Goal: Task Accomplishment & Management: Manage account settings

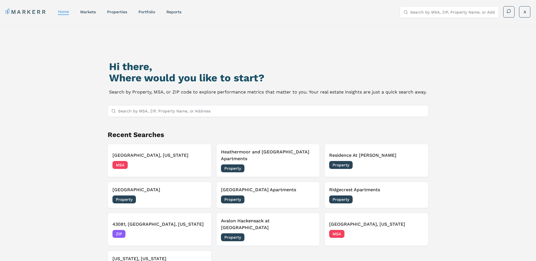
click at [135, 112] on input "Search by MSA, ZIP, Property Name, or Address" at bounding box center [271, 110] width 307 height 11
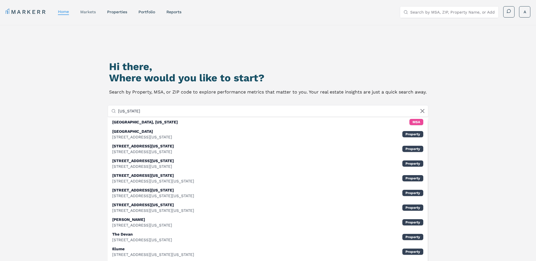
type input "new jersey"
click at [92, 11] on link "markets" at bounding box center [88, 12] width 16 height 5
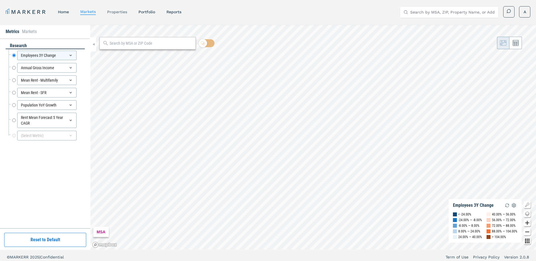
click at [116, 12] on link "properties" at bounding box center [117, 12] width 20 height 5
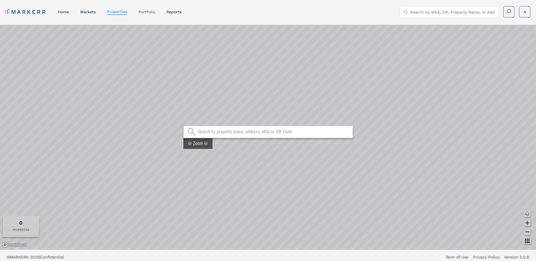
click at [147, 13] on link "Portfolio" at bounding box center [147, 12] width 17 height 5
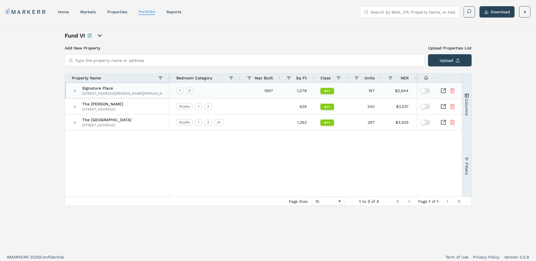
click at [90, 90] on div "Signature Place 250 Johnson Rd, Morris Plains, NJ 07950" at bounding box center [122, 91] width 80 height 16
click at [75, 91] on span at bounding box center [75, 91] width 5 height 5
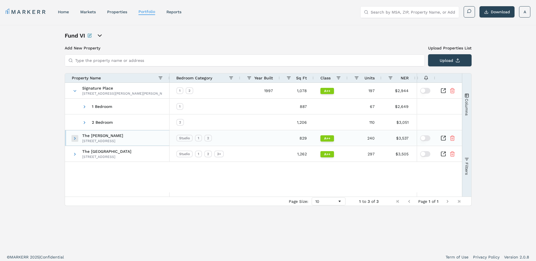
click at [74, 139] on span at bounding box center [75, 138] width 5 height 5
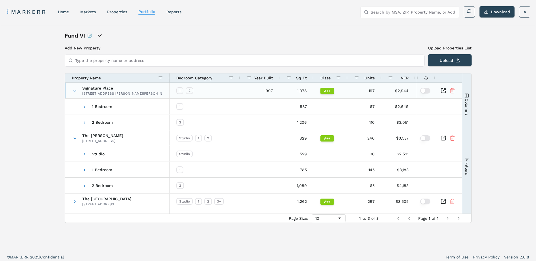
click at [96, 89] on span "Signature Place" at bounding box center [122, 88] width 80 height 4
click at [99, 59] on input "Type the property name or address" at bounding box center [248, 60] width 346 height 11
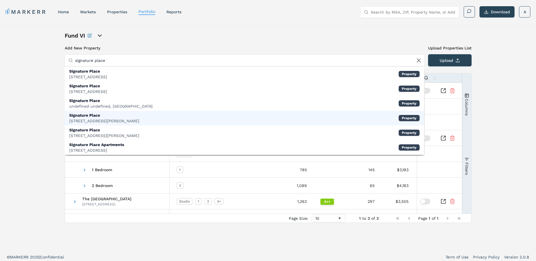
type input "signature place"
click at [100, 121] on div "250 Johnson Rd, Parsippany" at bounding box center [104, 121] width 70 height 6
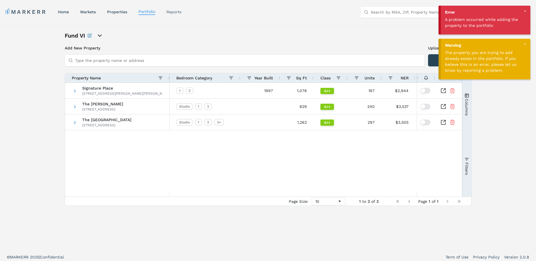
click at [181, 11] on link "reports" at bounding box center [174, 12] width 15 height 5
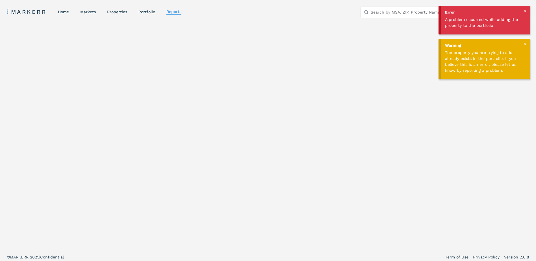
select select "-release_date"
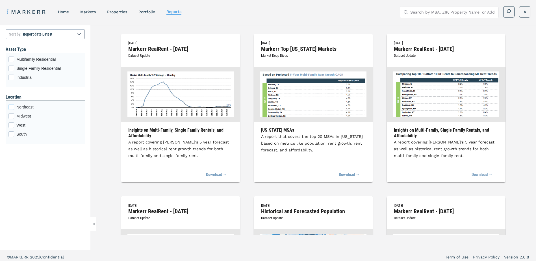
click at [12, 107] on div "Northeast checkbox input" at bounding box center [11, 107] width 6 height 6
click at [12, 107] on input "Northeast" at bounding box center [10, 106] width 4 height 4
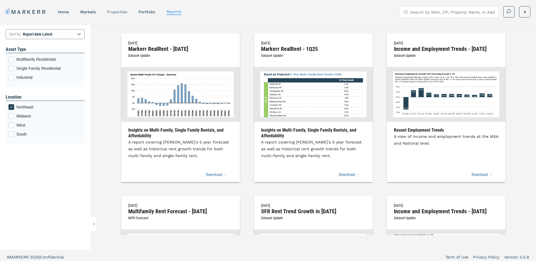
click at [116, 14] on link "properties" at bounding box center [117, 12] width 20 height 5
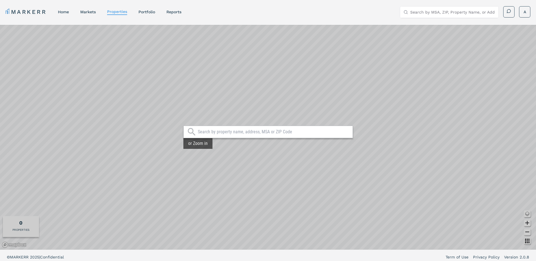
click at [214, 130] on input "text" at bounding box center [274, 132] width 152 height 6
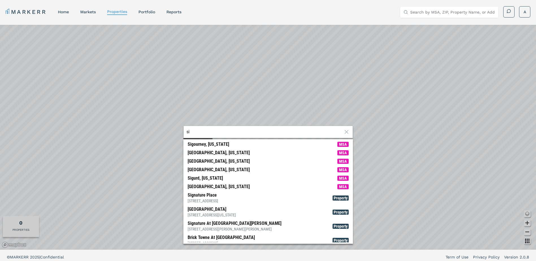
type input "s"
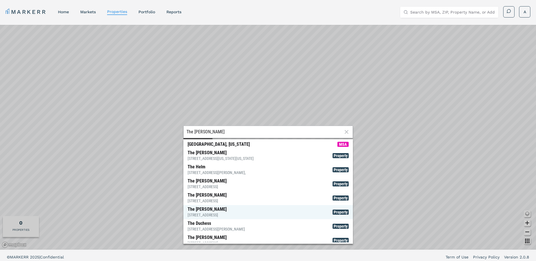
type input "The james"
click at [222, 213] on div "87 Madison St, Park Ridge" at bounding box center [207, 215] width 39 height 6
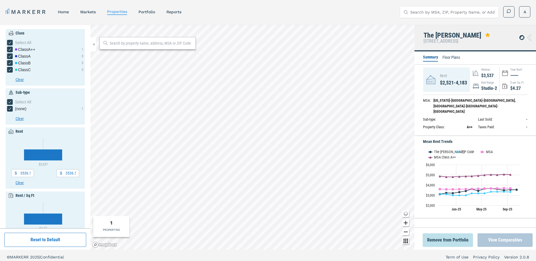
click at [507, 235] on button "View Comparables" at bounding box center [505, 241] width 55 height 14
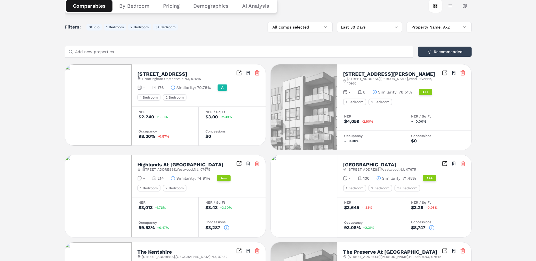
scroll to position [45, 0]
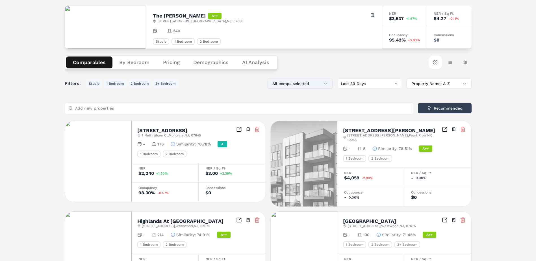
click at [312, 84] on button "All comps selected" at bounding box center [300, 84] width 65 height 10
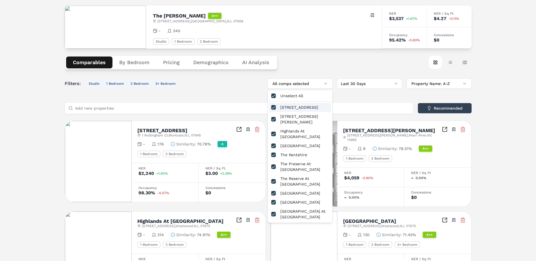
click at [273, 107] on button "button" at bounding box center [273, 107] width 5 height 5
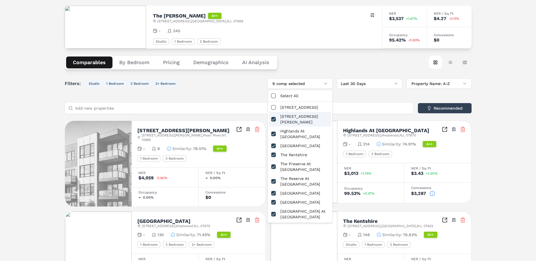
click at [227, 81] on div "Filters: Studio 1 Bedroom 2 Bedroom 3+ Bedroom 9 comp selected Last 30 Days Pro…" at bounding box center [268, 84] width 407 height 10
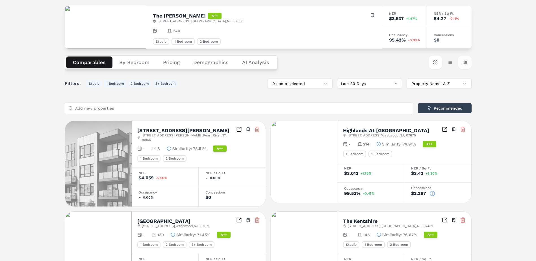
click at [464, 62] on button "Map view" at bounding box center [465, 63] width 14 height 14
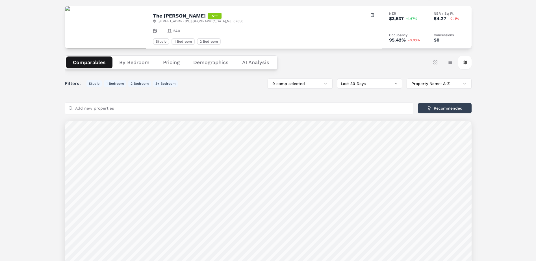
click at [320, 95] on div "Filters: Studio 1 Bedroom 2 Bedroom 3+ Bedroom 9 comp selected Last 30 Days Pro…" at bounding box center [268, 202] width 407 height 247
click at [452, 63] on button "Table view" at bounding box center [451, 63] width 14 height 14
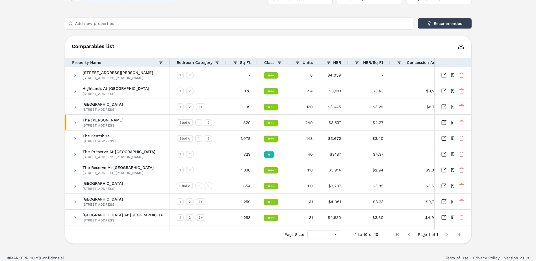
scroll to position [74, 0]
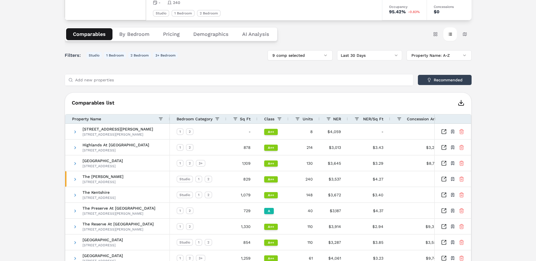
click at [462, 104] on icon "button" at bounding box center [461, 103] width 7 height 7
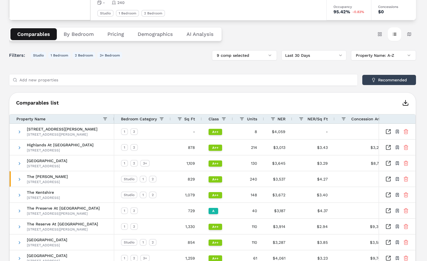
click at [184, 62] on div "Filters: Studio 1 Bedroom 2 Bedroom 3+ Bedroom 9 comp selected Last 30 Days Pro…" at bounding box center [212, 175] width 407 height 250
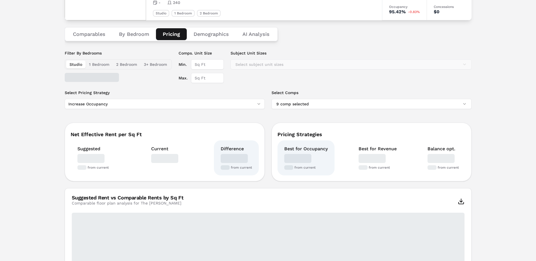
click at [174, 34] on button "Pricing" at bounding box center [171, 34] width 31 height 12
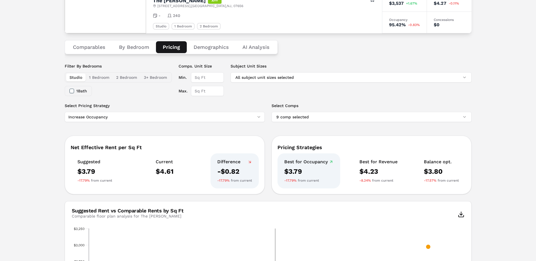
scroll to position [0, 0]
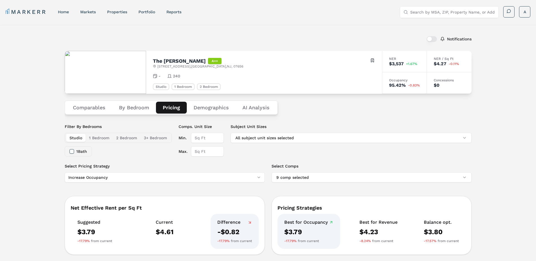
click at [261, 107] on Analysis "AI Analysis" at bounding box center [256, 108] width 41 height 12
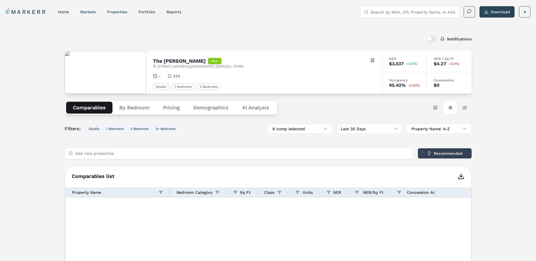
click at [88, 110] on button "Comparables" at bounding box center [89, 108] width 46 height 12
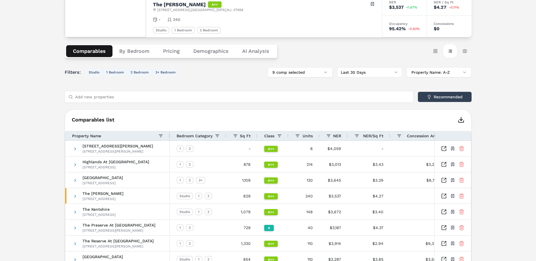
scroll to position [113, 0]
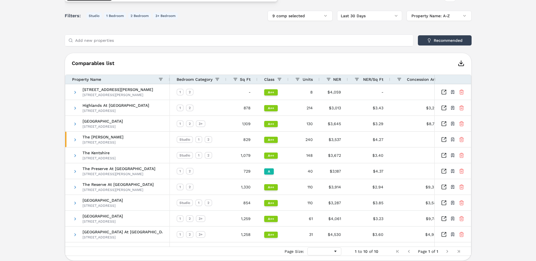
click at [462, 63] on polyline "button" at bounding box center [461, 63] width 3 height 1
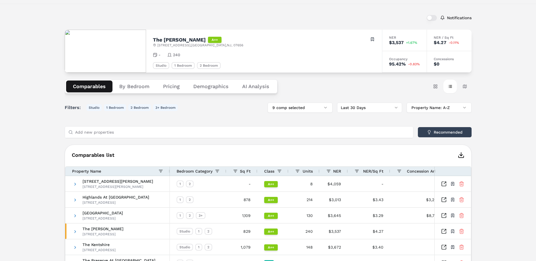
scroll to position [0, 0]
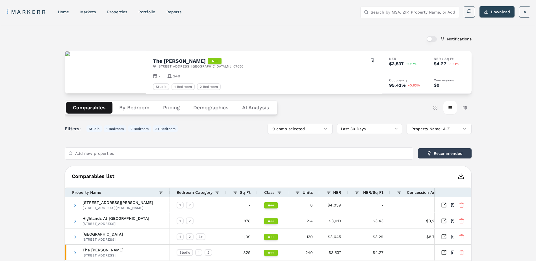
click at [435, 40] on button "button" at bounding box center [432, 39] width 10 height 6
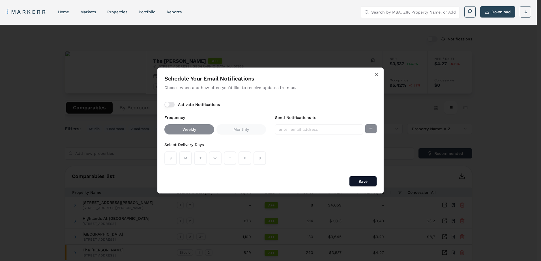
click at [185, 159] on div "S M T W T F S" at bounding box center [214, 159] width 101 height 14
click at [172, 103] on button "Activate Notifications" at bounding box center [169, 105] width 10 height 6
click at [186, 159] on button "M" at bounding box center [185, 159] width 12 height 14
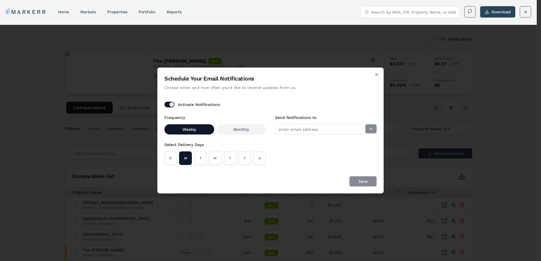
click at [317, 129] on input "Send Notifications to" at bounding box center [319, 129] width 88 height 10
type input "aschworm@berkshireresi.com"
click at [343, 173] on div "Schedule Your Email Notifications Choose when and how often you'd like to recei…" at bounding box center [270, 131] width 226 height 126
click at [356, 181] on div "Save" at bounding box center [270, 181] width 212 height 10
click at [321, 170] on div "Schedule Your Email Notifications Choose when and how often you'd like to recei…" at bounding box center [270, 131] width 226 height 126
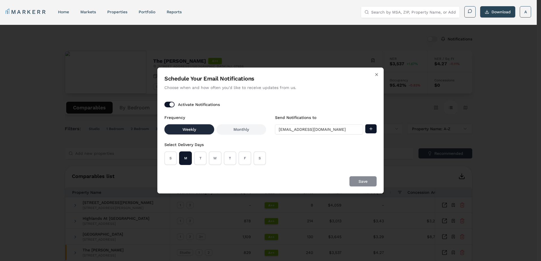
click at [181, 130] on button "Weekly" at bounding box center [189, 129] width 50 height 10
click at [183, 156] on button "M" at bounding box center [185, 159] width 12 height 14
click at [183, 161] on button "M" at bounding box center [185, 159] width 12 height 14
click at [366, 181] on div "Save" at bounding box center [270, 181] width 212 height 10
click at [168, 105] on button "Activate Notifications" at bounding box center [169, 105] width 10 height 6
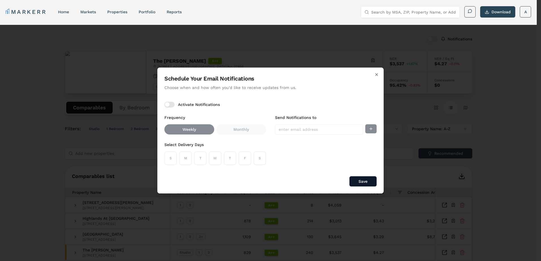
click at [168, 105] on button "Activate Notifications" at bounding box center [169, 105] width 10 height 6
click at [181, 159] on button "M" at bounding box center [185, 159] width 12 height 14
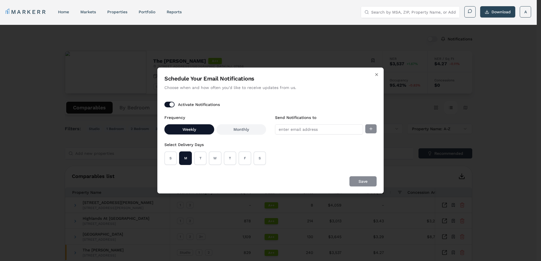
click at [360, 180] on div "Save" at bounding box center [270, 181] width 212 height 10
click at [328, 170] on div "Schedule Your Email Notifications Choose when and how often you'd like to recei…" at bounding box center [270, 131] width 226 height 126
click at [269, 129] on div "Frequency Weekly Monthly Select Delivery Days S M T W T F S Send Notifications …" at bounding box center [270, 139] width 212 height 51
click at [377, 74] on icon "button" at bounding box center [376, 74] width 5 height 5
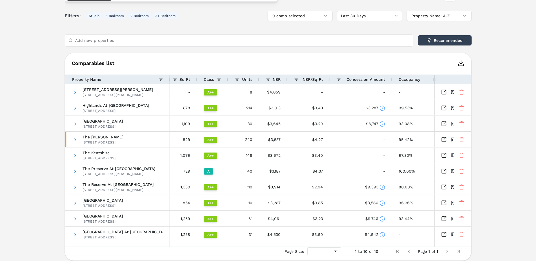
scroll to position [134, 0]
